Goal: Transaction & Acquisition: Purchase product/service

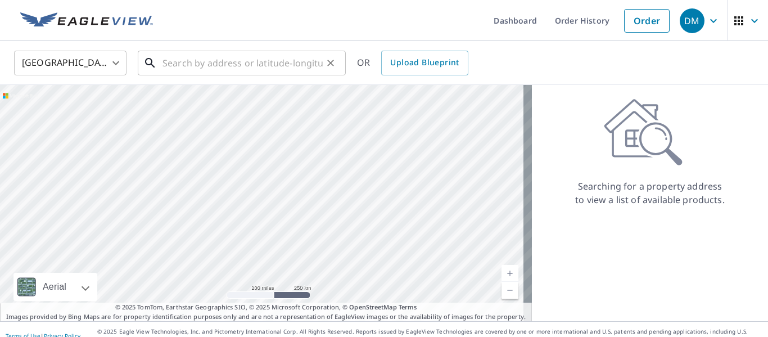
click at [202, 65] on input "text" at bounding box center [243, 62] width 160 height 31
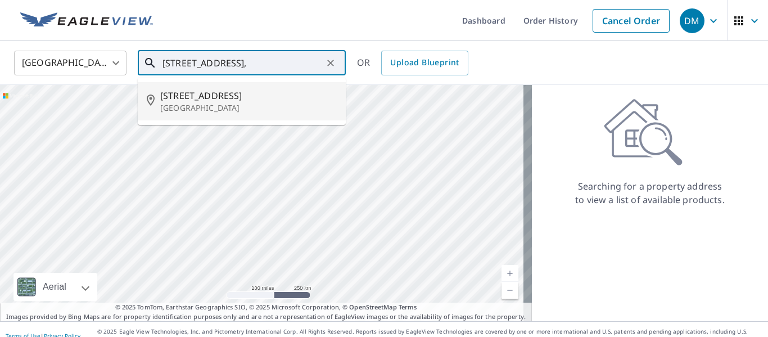
click at [205, 94] on span "[STREET_ADDRESS]" at bounding box center [248, 95] width 177 height 13
type input "[STREET_ADDRESS]"
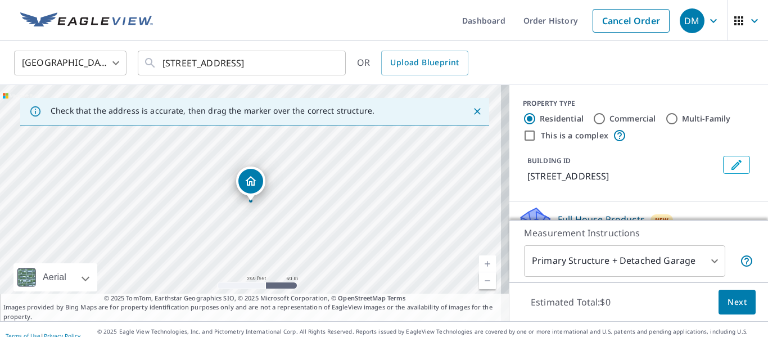
click at [479, 264] on link "Current Level 17, Zoom In" at bounding box center [487, 263] width 17 height 17
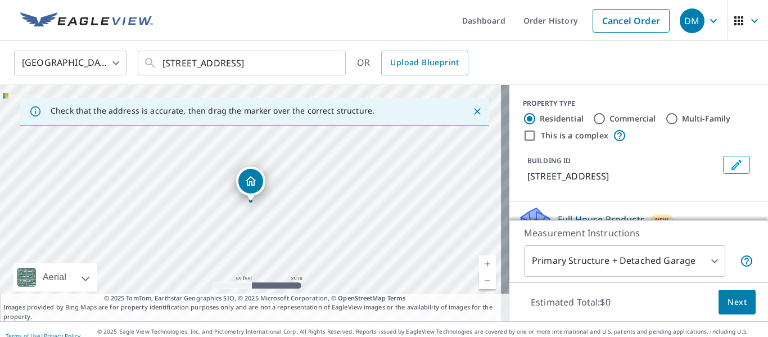
click at [479, 264] on link "Current Level 19, Zoom In" at bounding box center [487, 263] width 17 height 17
click at [479, 282] on link "Current Level 20, Zoom Out" at bounding box center [487, 280] width 17 height 17
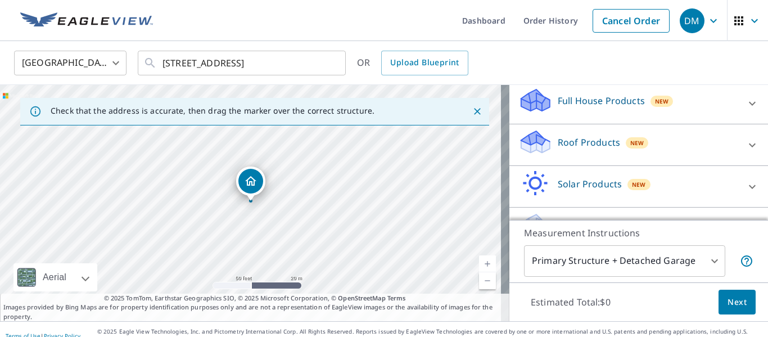
scroll to position [120, 0]
click at [739, 143] on div at bounding box center [752, 143] width 27 height 27
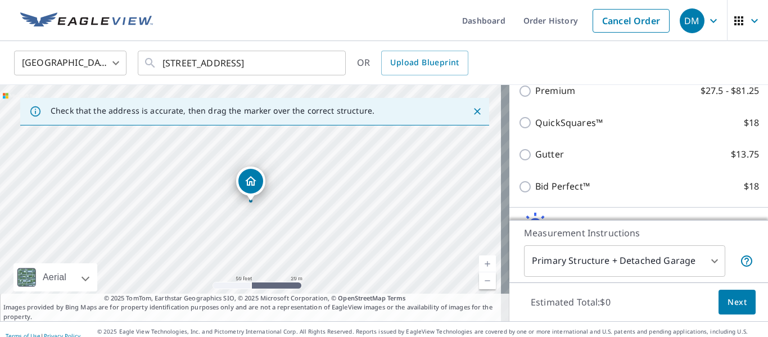
scroll to position [209, 0]
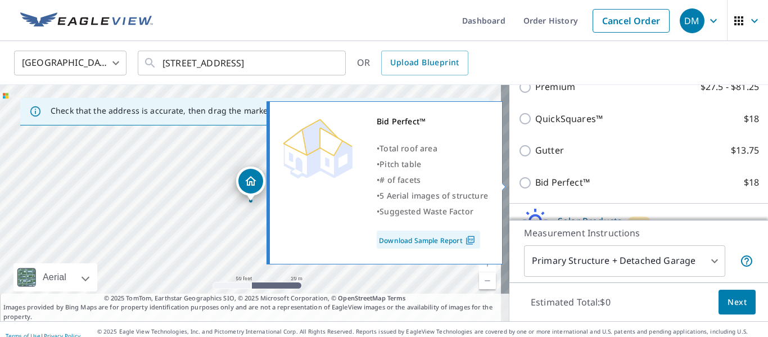
click at [521, 183] on input "Bid Perfect™ $18" at bounding box center [526, 182] width 17 height 13
checkbox input "true"
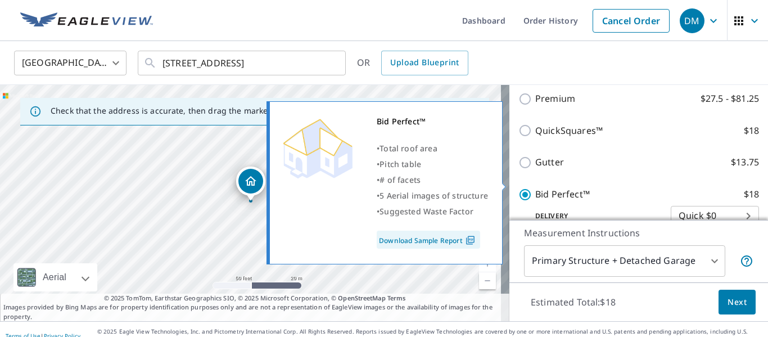
scroll to position [220, 0]
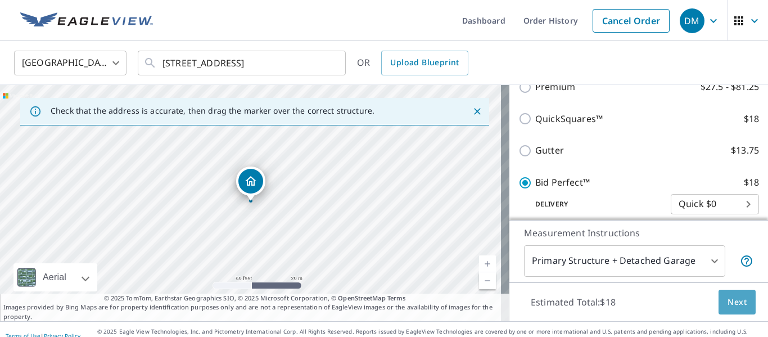
click at [738, 299] on span "Next" at bounding box center [737, 302] width 19 height 14
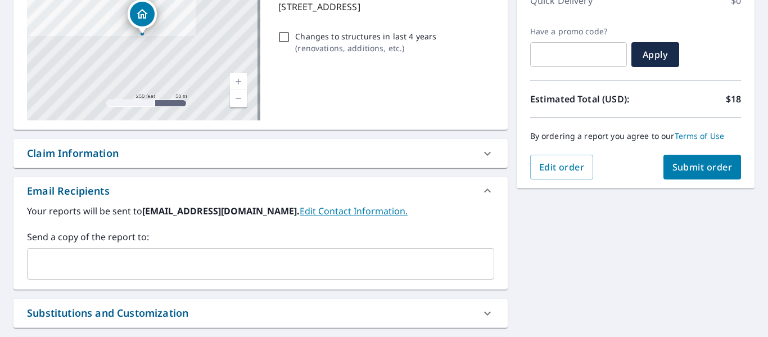
scroll to position [174, 0]
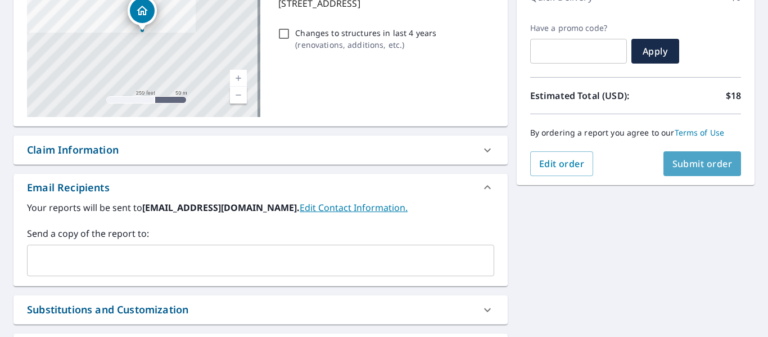
click at [706, 156] on button "Submit order" at bounding box center [703, 163] width 78 height 25
